Goal: Find contact information: Find contact information

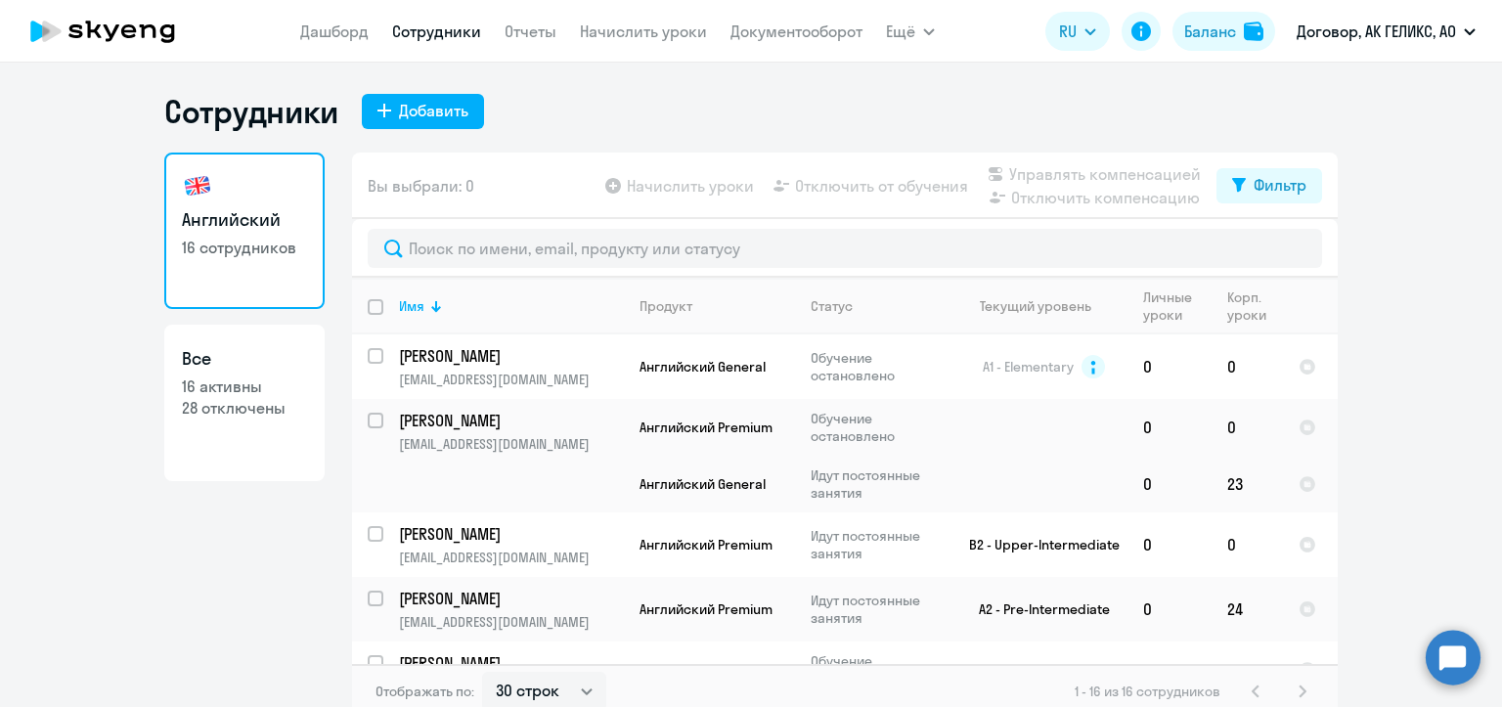
select select "30"
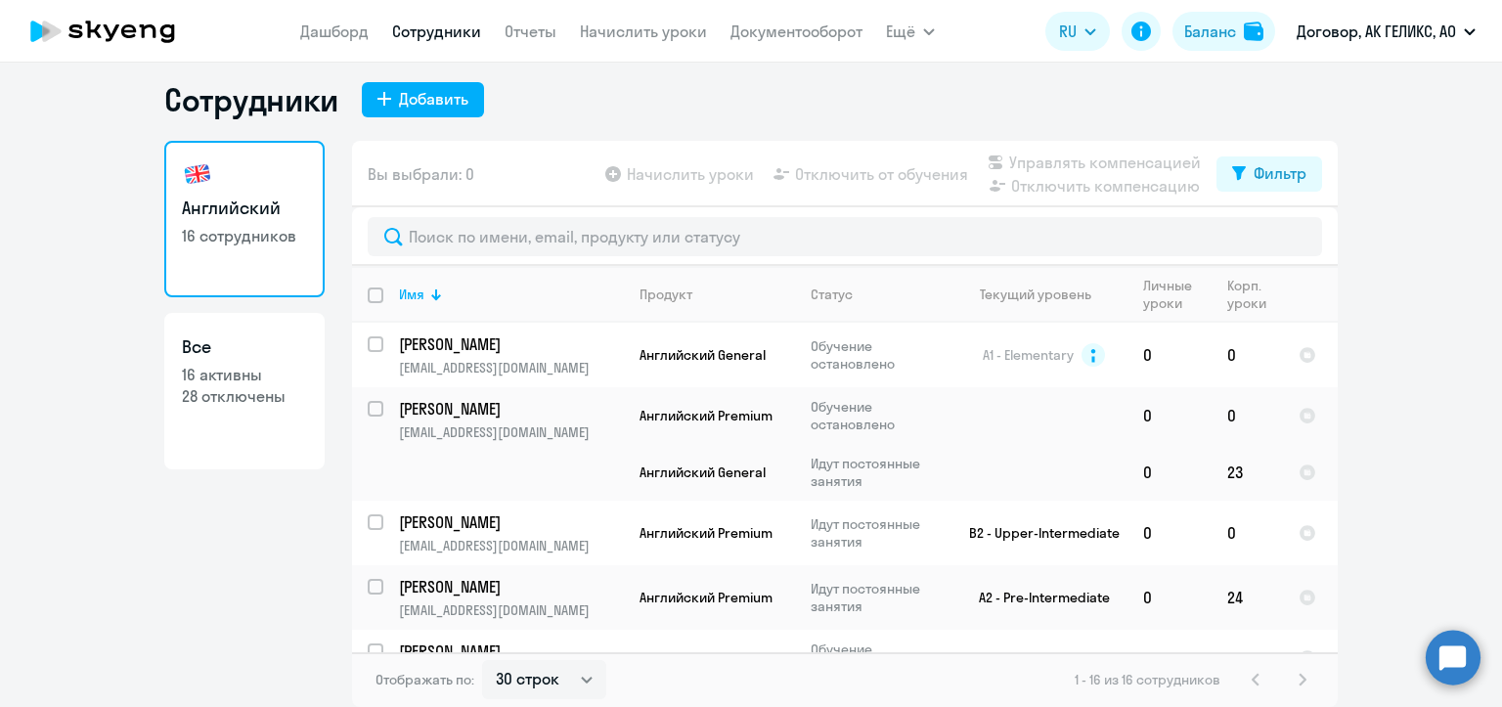
click at [872, 85] on div "Сотрудники Добавить" at bounding box center [750, 99] width 1173 height 39
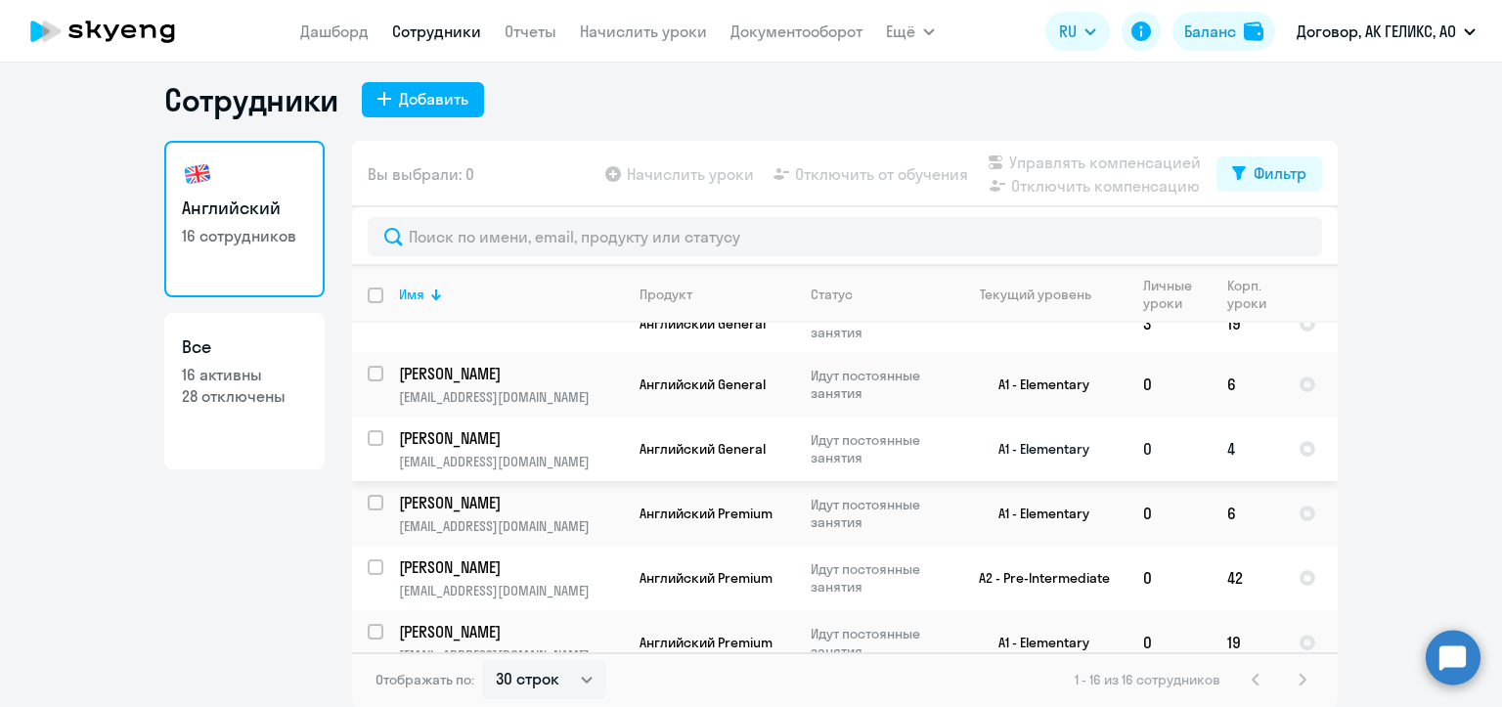
scroll to position [489, 0]
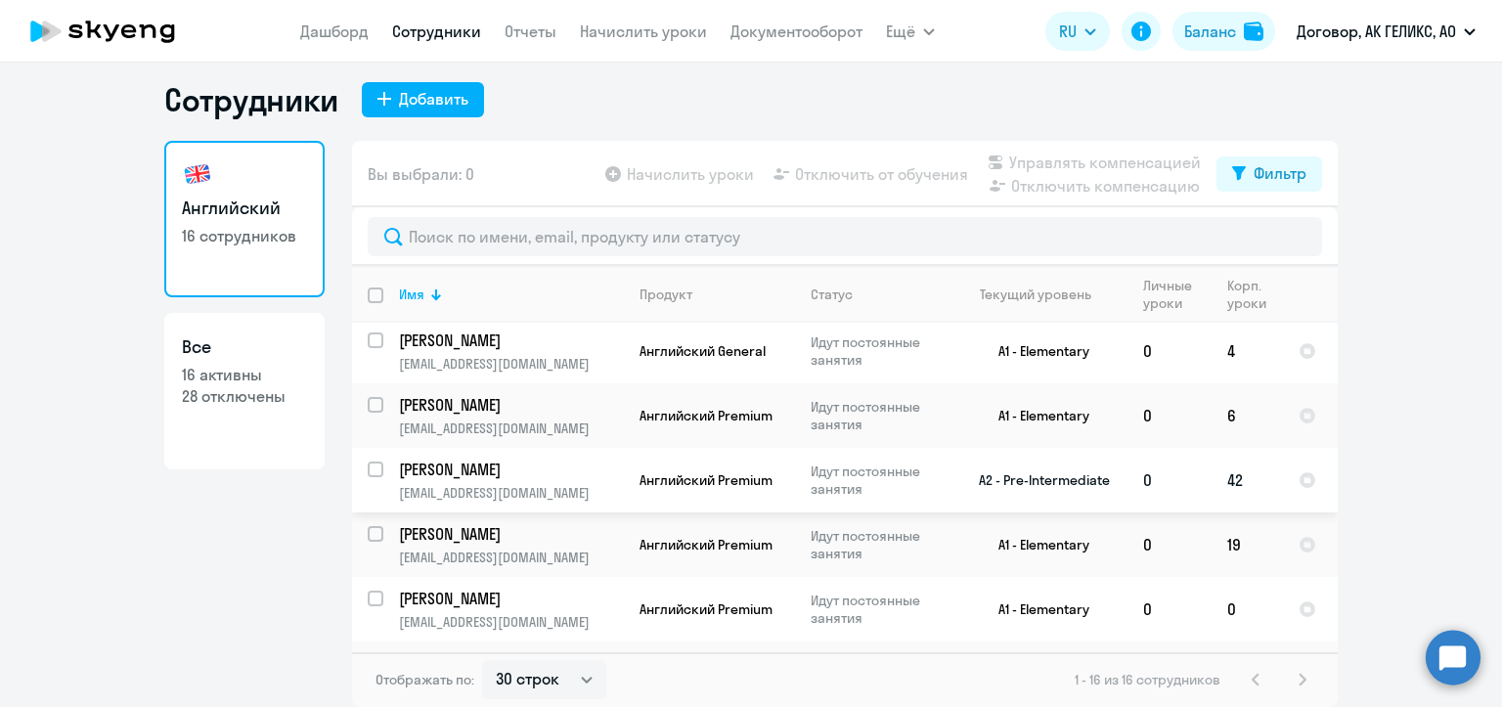
click at [473, 475] on p "[PERSON_NAME]" at bounding box center [509, 470] width 221 height 22
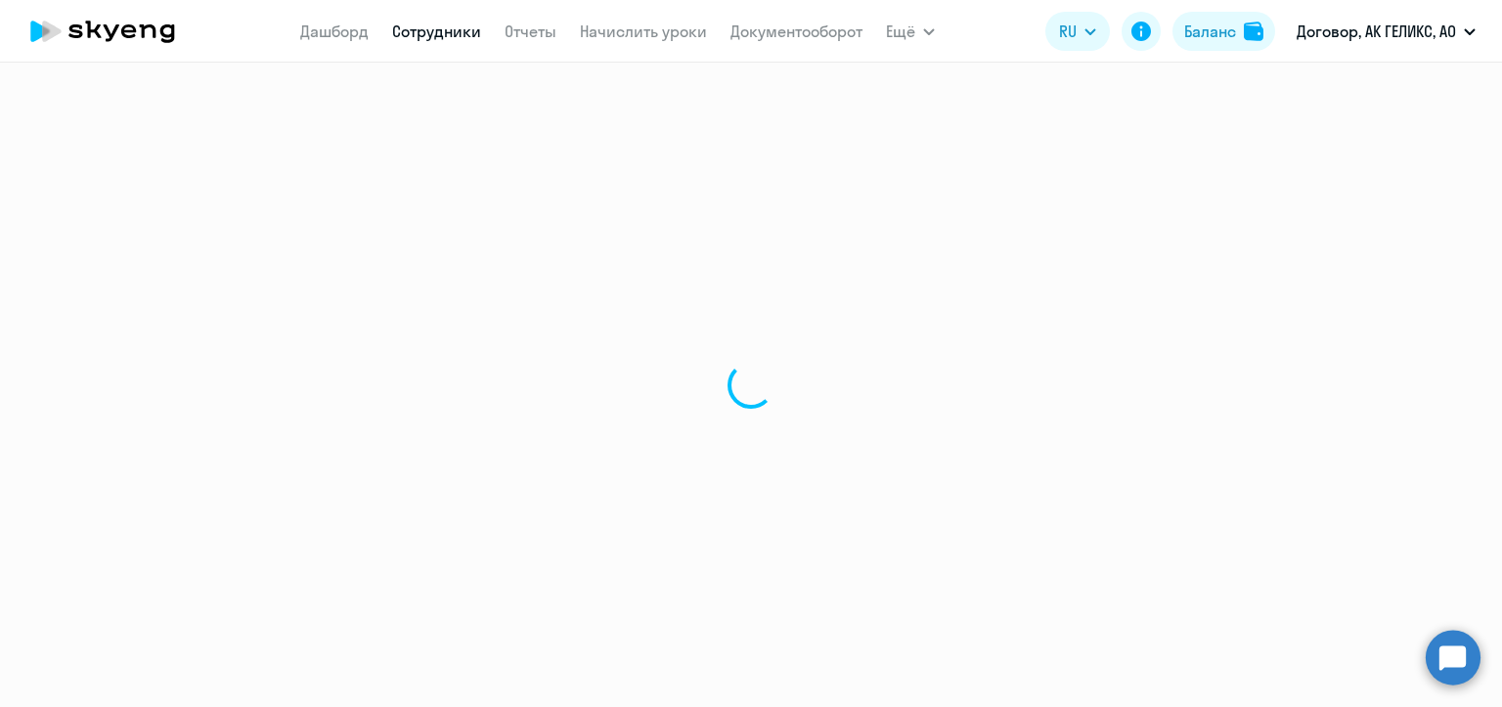
select select "english"
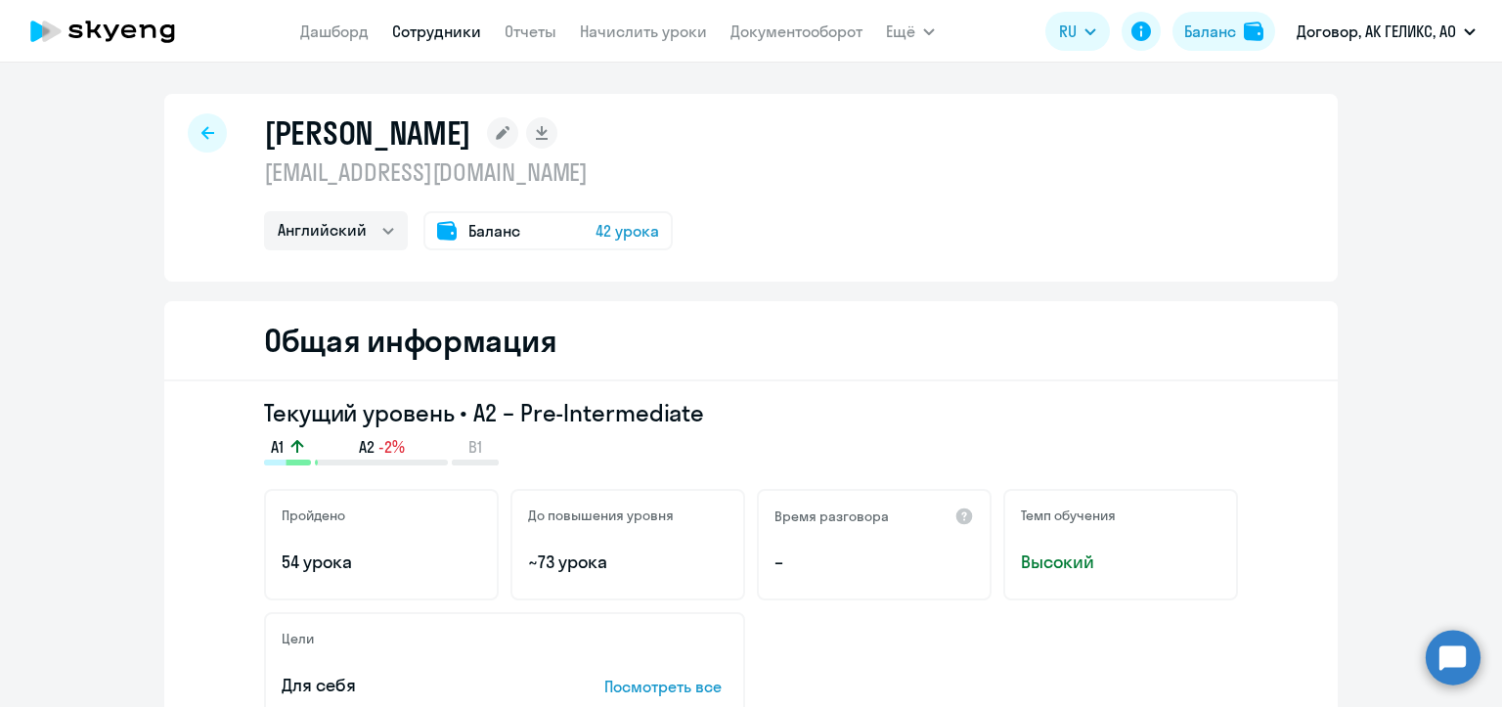
drag, startPoint x: 531, startPoint y: 171, endPoint x: 256, endPoint y: 174, distance: 274.7
click at [264, 174] on p "[EMAIL_ADDRESS][DOMAIN_NAME]" at bounding box center [468, 171] width 409 height 31
copy p "[EMAIL_ADDRESS][DOMAIN_NAME]"
